Goal: Transaction & Acquisition: Purchase product/service

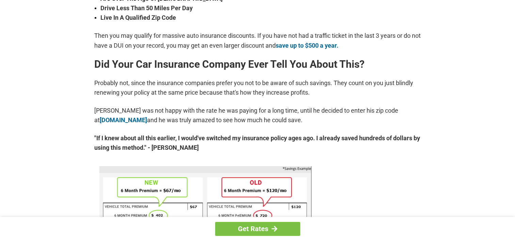
scroll to position [294, 0]
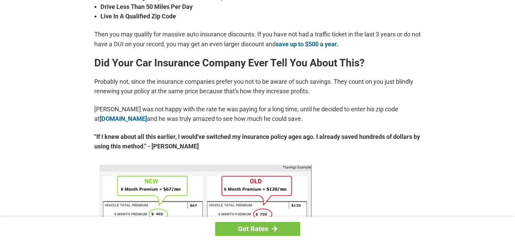
click at [366, 110] on p "David was not happy with the rate he was paying for a long time, until he decid…" at bounding box center [257, 113] width 327 height 19
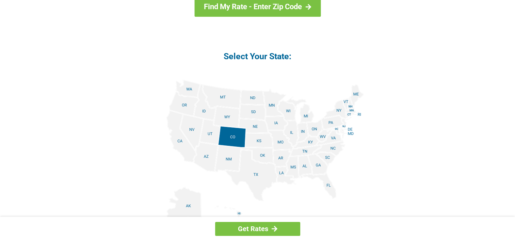
scroll to position [770, 0]
click at [208, 135] on img at bounding box center [257, 156] width 212 height 153
click at [212, 135] on img at bounding box center [257, 156] width 212 height 153
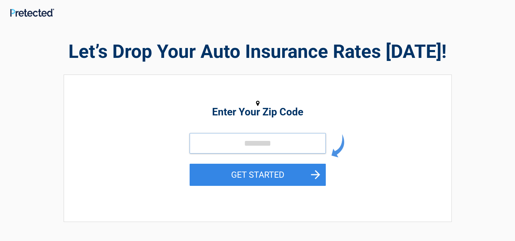
click at [226, 145] on input "tel" at bounding box center [257, 143] width 136 height 20
type input "*****"
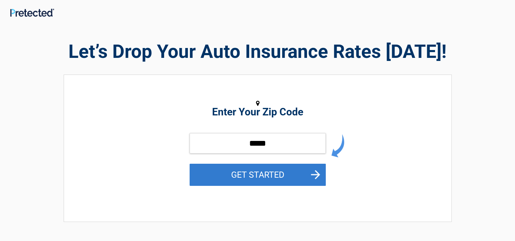
click at [316, 176] on button "GET STARTED" at bounding box center [257, 175] width 136 height 22
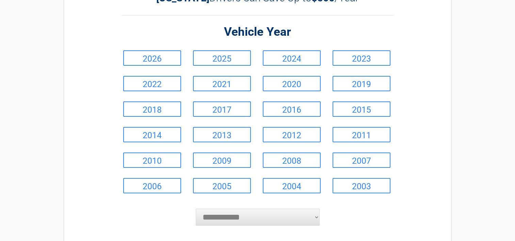
scroll to position [50, 0]
click at [164, 111] on link "2018" at bounding box center [152, 109] width 58 height 15
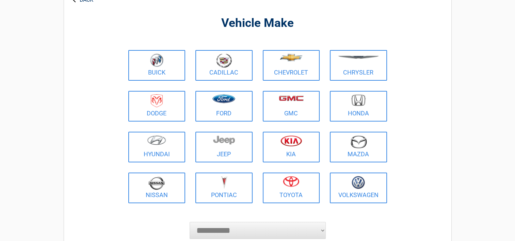
scroll to position [42, 0]
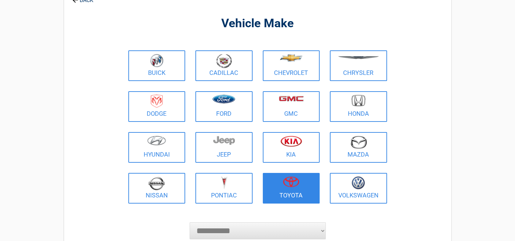
click at [291, 190] on figure at bounding box center [291, 183] width 49 height 15
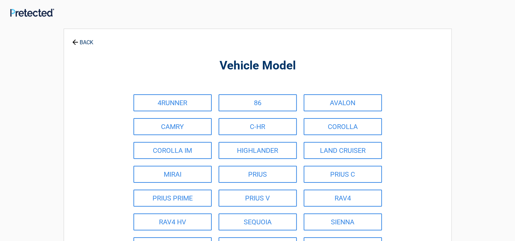
scroll to position [0, 0]
click at [193, 104] on link "4RUNNER" at bounding box center [172, 102] width 78 height 17
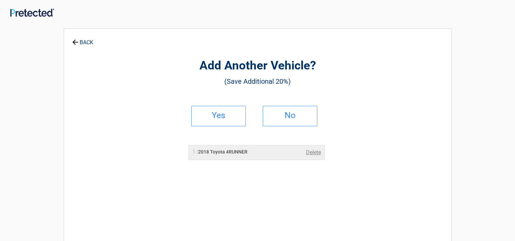
click at [229, 118] on link "Yes" at bounding box center [218, 116] width 54 height 20
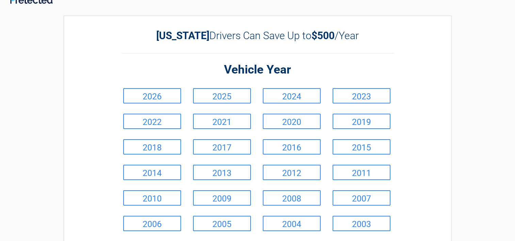
scroll to position [16, 0]
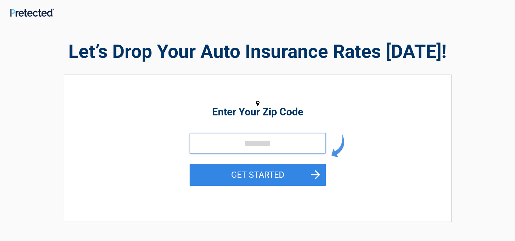
click at [245, 148] on input "tel" at bounding box center [257, 143] width 136 height 20
type input "*****"
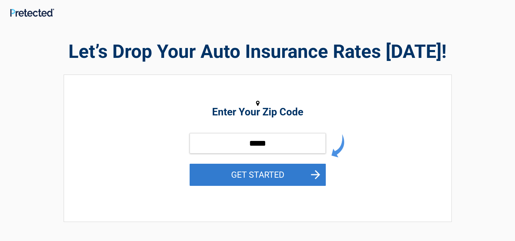
click at [291, 184] on button "GET STARTED" at bounding box center [257, 175] width 136 height 22
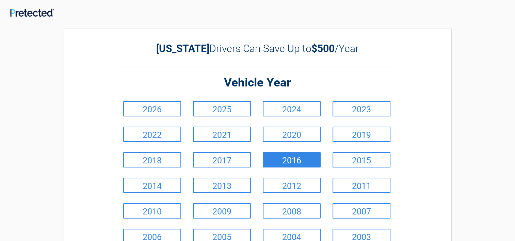
click at [303, 162] on link "2016" at bounding box center [292, 159] width 58 height 15
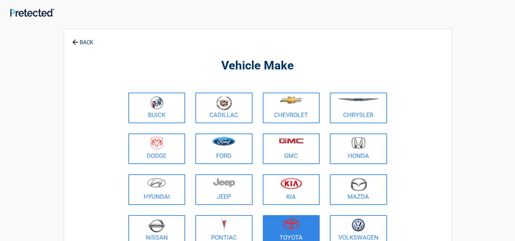
click at [300, 231] on figure at bounding box center [291, 225] width 49 height 15
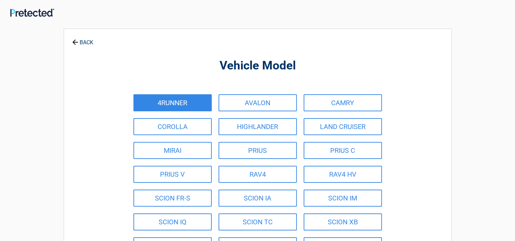
click at [185, 99] on link "4RUNNER" at bounding box center [172, 102] width 78 height 17
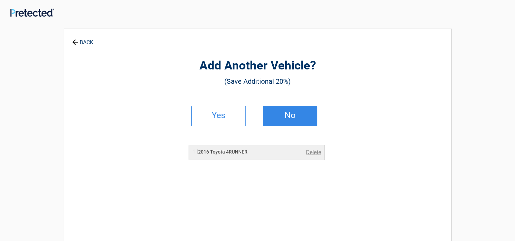
click at [297, 117] on h2 "No" at bounding box center [290, 115] width 40 height 5
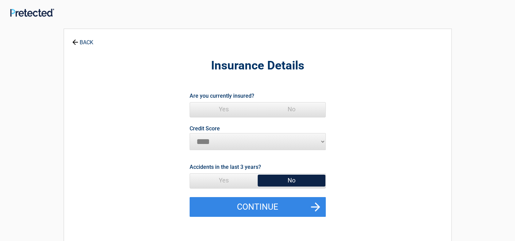
click at [226, 108] on span "Yes" at bounding box center [224, 109] width 68 height 14
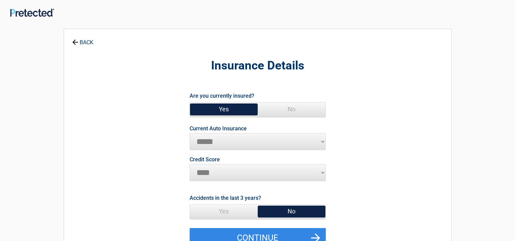
click at [238, 143] on select "**********" at bounding box center [257, 141] width 136 height 17
select select "**********"
click at [189, 133] on select "**********" at bounding box center [257, 141] width 136 height 17
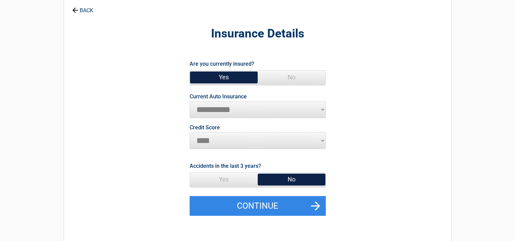
scroll to position [36, 0]
